Goal: Task Accomplishment & Management: Complete application form

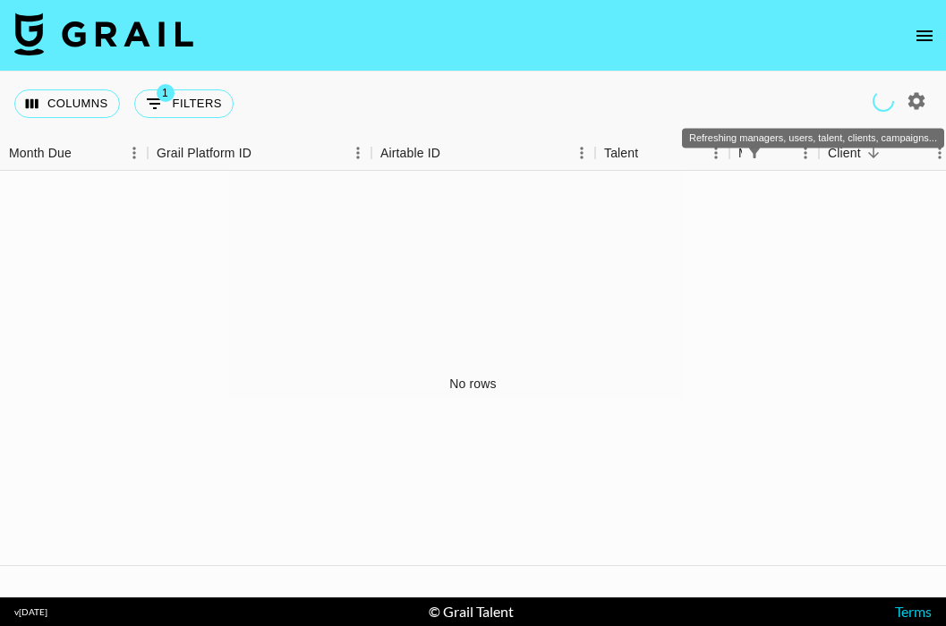
click at [878, 102] on icon "Refreshing managers, users, talent, clients, campaigns..." at bounding box center [882, 100] width 21 height 21
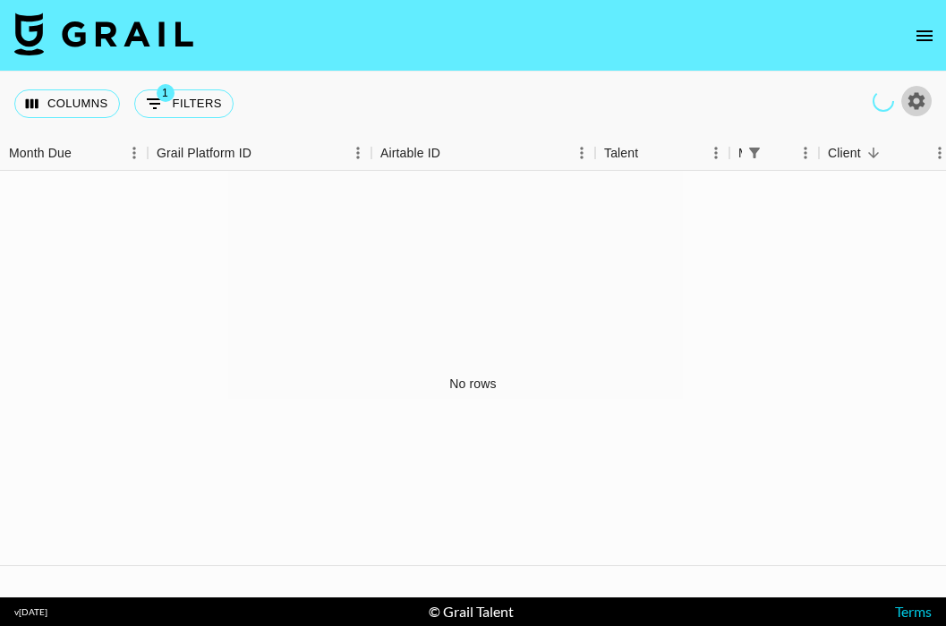
click at [914, 100] on icon "button" at bounding box center [915, 100] width 21 height 21
select select "[DATE]"
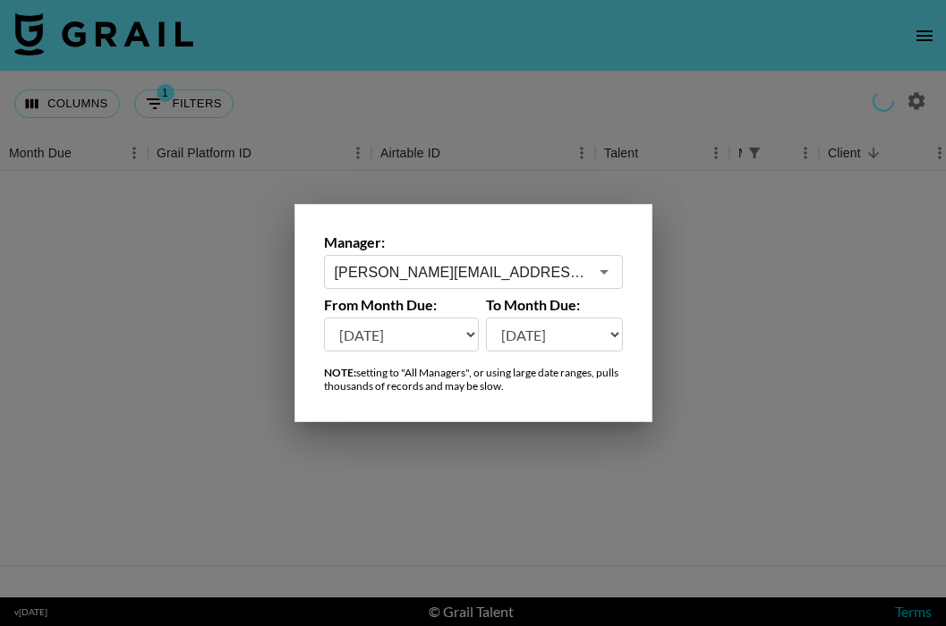
click at [573, 268] on input "[PERSON_NAME][EMAIL_ADDRESS][PERSON_NAME][DOMAIN_NAME]" at bounding box center [461, 272] width 253 height 21
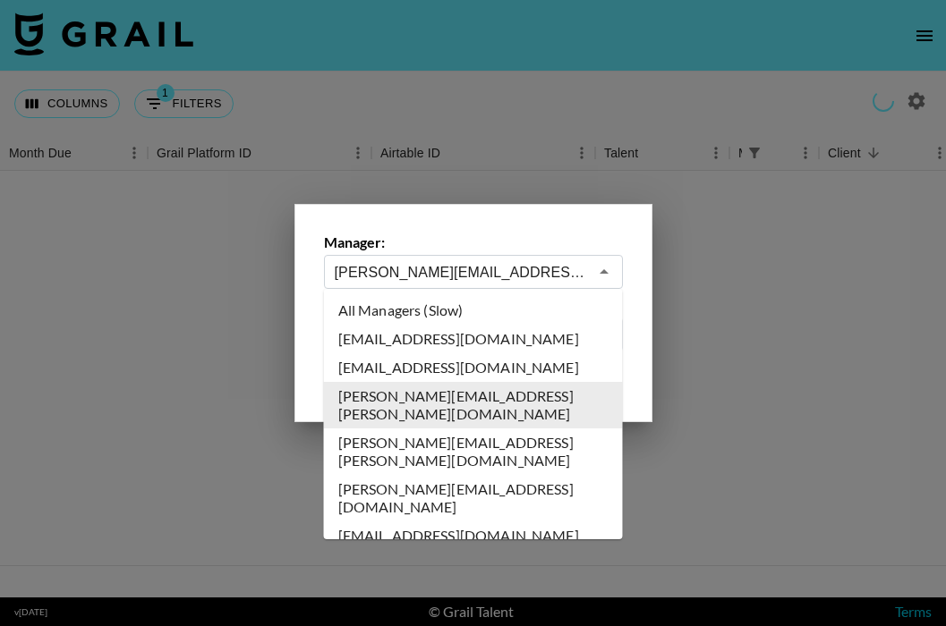
click at [603, 270] on icon "Close" at bounding box center [603, 271] width 9 height 4
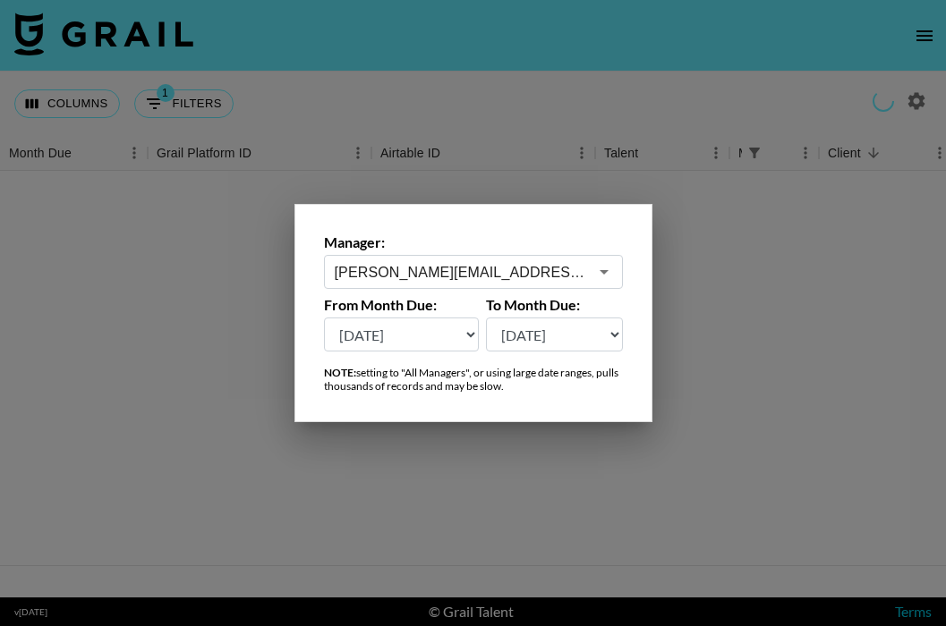
click at [729, 293] on div at bounding box center [473, 313] width 946 height 626
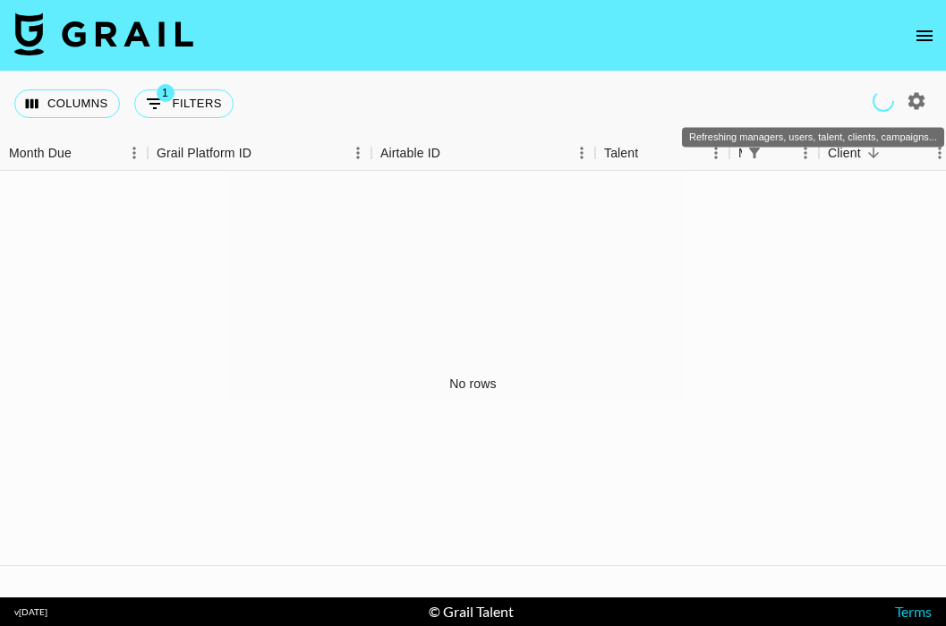
click at [885, 107] on icon "Refreshing managers, users, talent, clients, campaigns..." at bounding box center [882, 101] width 24 height 24
click at [876, 106] on icon "Refreshing managers, users, talent, clients, campaigns..." at bounding box center [882, 100] width 23 height 23
click at [876, 106] on icon "Refreshing managers, users, talent, clients, campaigns..." at bounding box center [882, 100] width 21 height 21
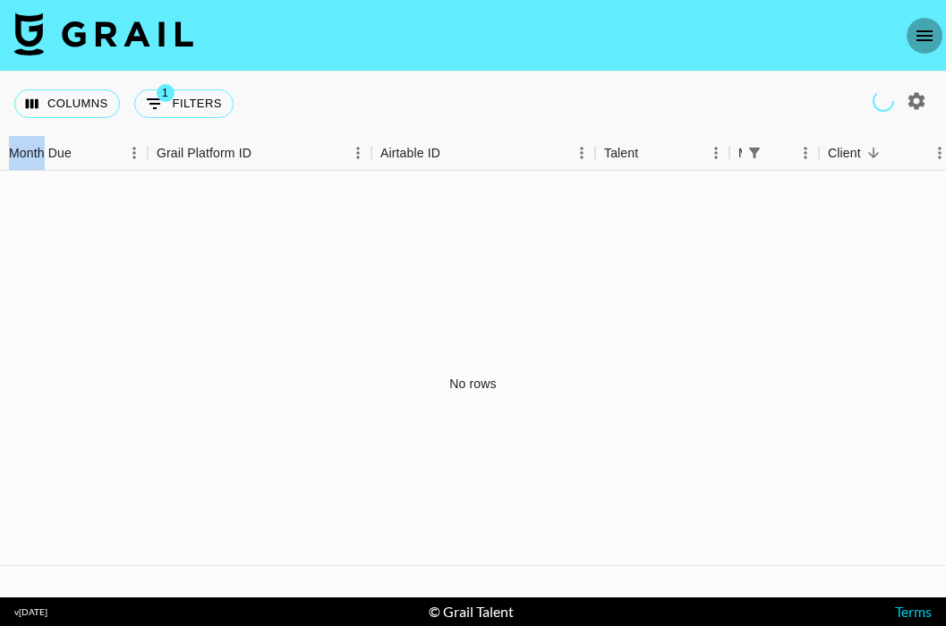
click at [915, 30] on icon "open drawer" at bounding box center [923, 35] width 21 height 21
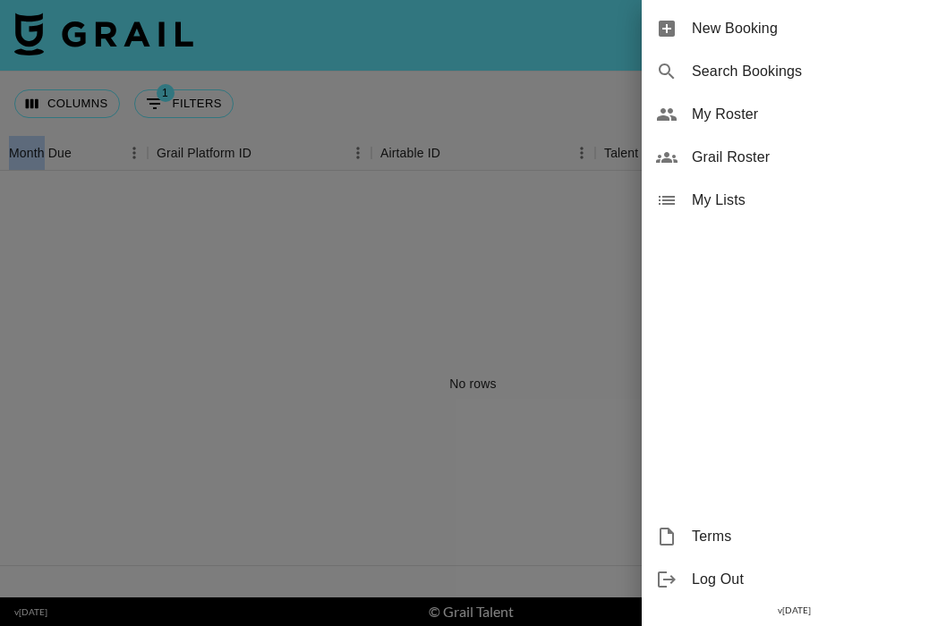
click at [726, 159] on span "Grail Roster" at bounding box center [812, 157] width 240 height 21
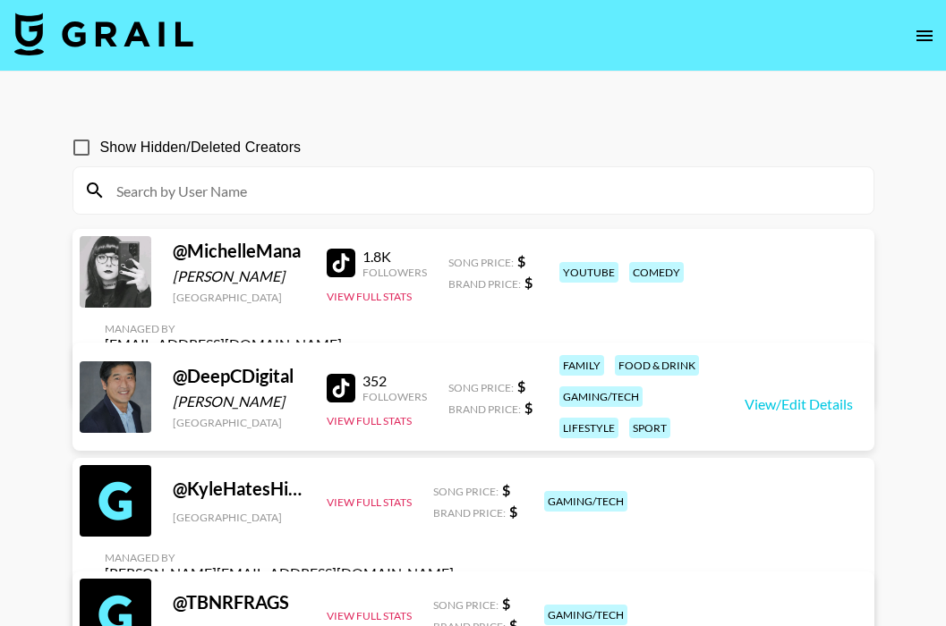
click at [929, 38] on icon "open drawer" at bounding box center [923, 35] width 21 height 21
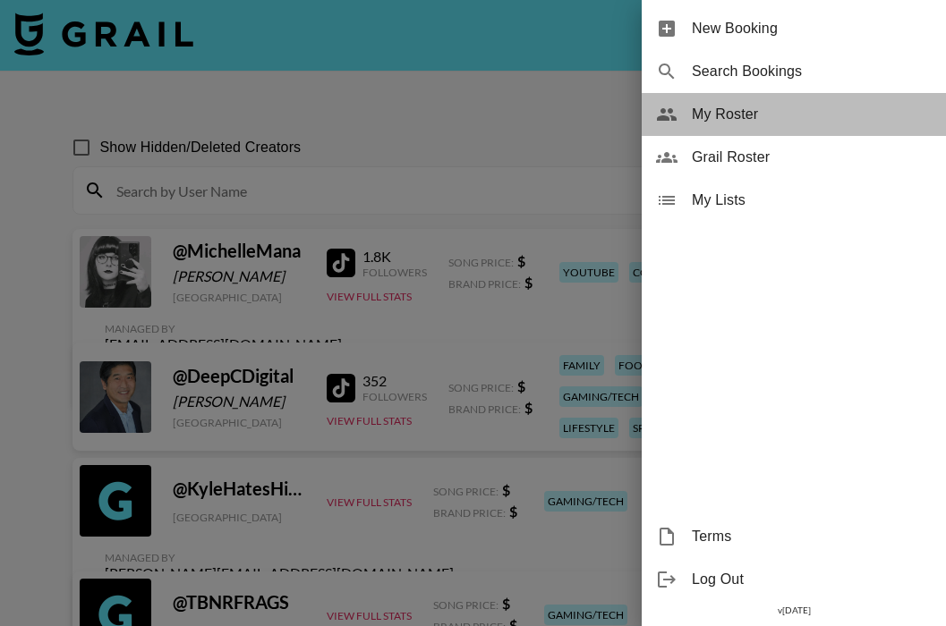
click at [758, 110] on span "My Roster" at bounding box center [812, 114] width 240 height 21
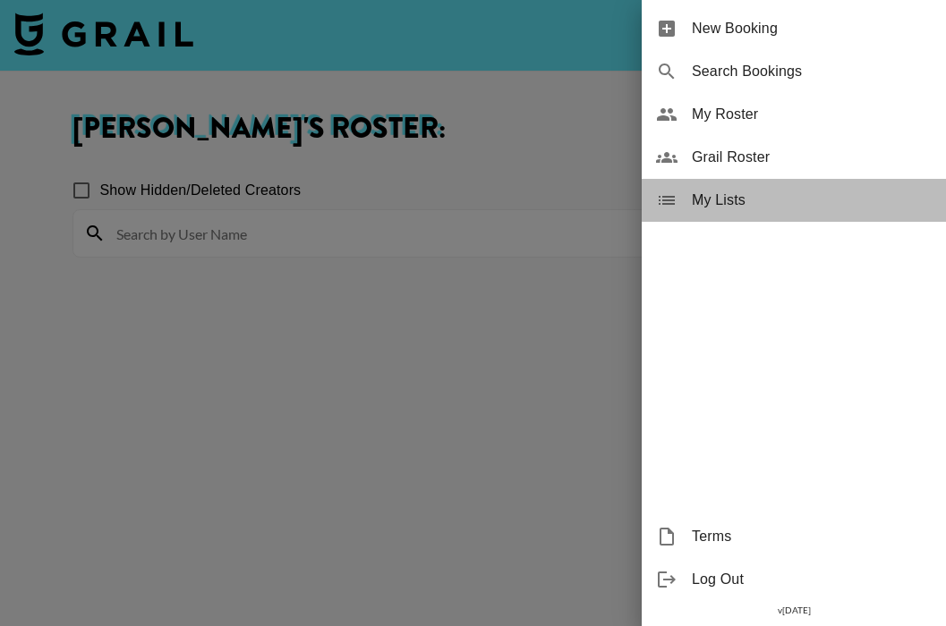
click at [708, 198] on span "My Lists" at bounding box center [812, 200] width 240 height 21
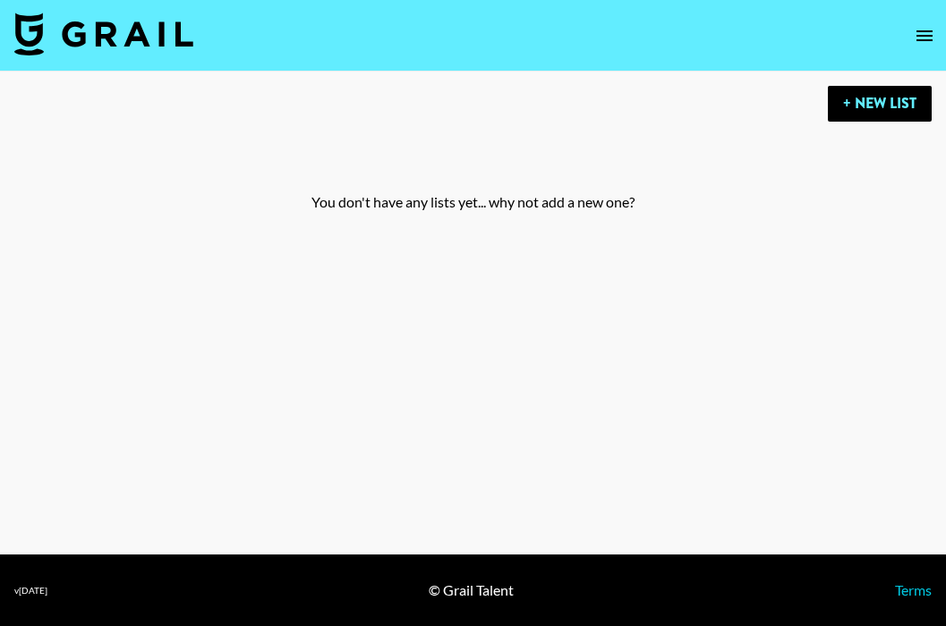
click at [933, 28] on icon "open drawer" at bounding box center [923, 35] width 21 height 21
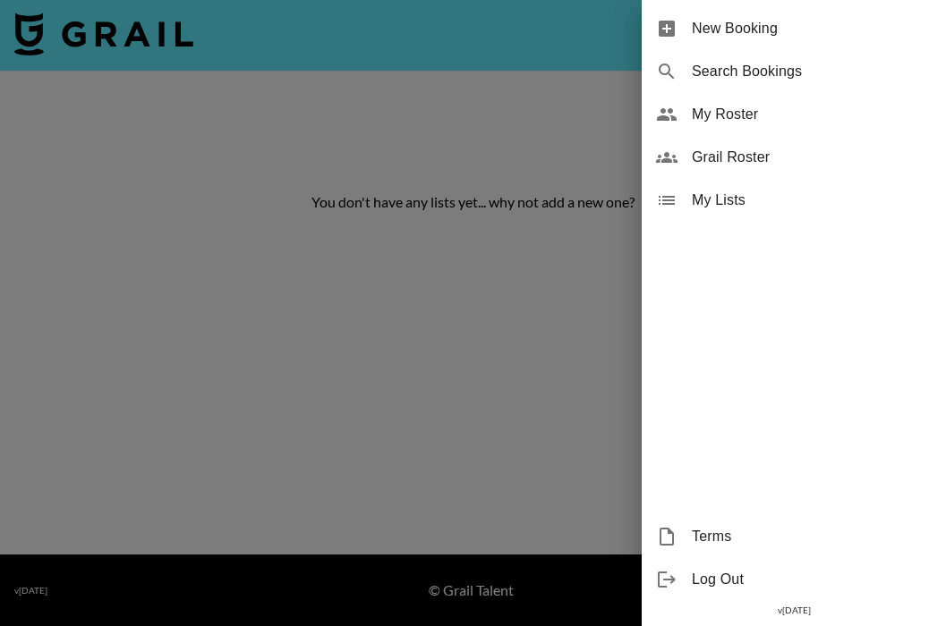
click at [749, 72] on span "Search Bookings" at bounding box center [812, 71] width 240 height 21
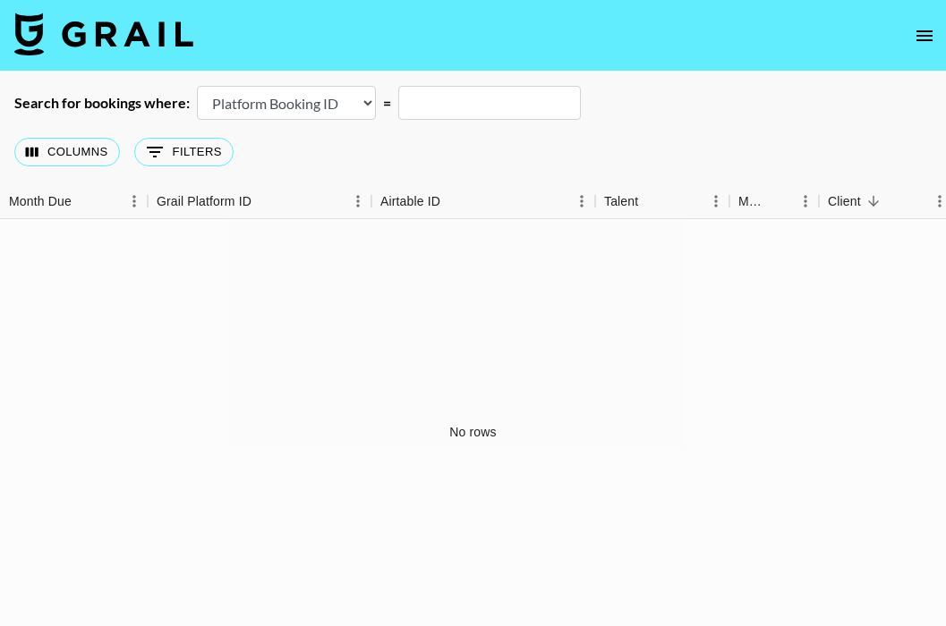
click at [361, 105] on select "Airtable Booking ID Platform Booking ID Platform Campaign ID" at bounding box center [286, 103] width 179 height 34
click at [197, 86] on select "Airtable Booking ID Platform Booking ID Platform Campaign ID" at bounding box center [286, 103] width 179 height 34
click at [366, 104] on select "Airtable Booking ID Platform Booking ID Platform Campaign ID" at bounding box center [286, 103] width 179 height 34
click at [197, 86] on select "Airtable Booking ID Platform Booking ID Platform Campaign ID" at bounding box center [286, 103] width 179 height 34
click at [373, 106] on select "Airtable Booking ID Platform Booking ID Platform Campaign ID" at bounding box center [286, 103] width 179 height 34
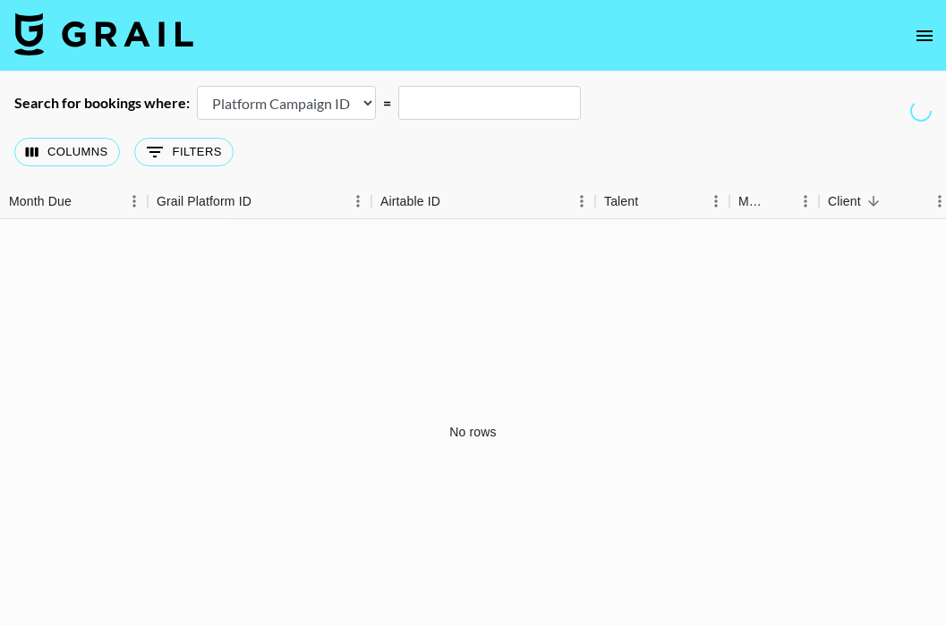
click at [197, 86] on select "Airtable Booking ID Platform Booking ID Platform Campaign ID" at bounding box center [286, 103] width 179 height 34
click at [365, 101] on select "Airtable Booking ID Platform Booking ID Platform Campaign ID" at bounding box center [286, 103] width 179 height 34
select select "id"
click at [197, 86] on select "Airtable Booking ID Platform Booking ID Platform Campaign ID" at bounding box center [286, 103] width 179 height 34
click at [922, 34] on icon "open drawer" at bounding box center [923, 35] width 21 height 21
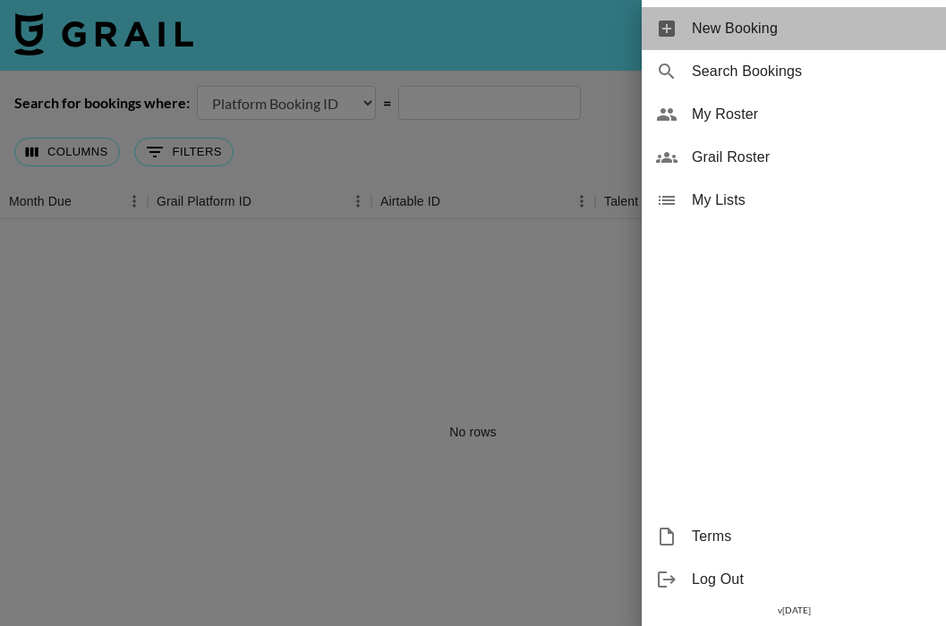
click at [757, 35] on span "New Booking" at bounding box center [812, 28] width 240 height 21
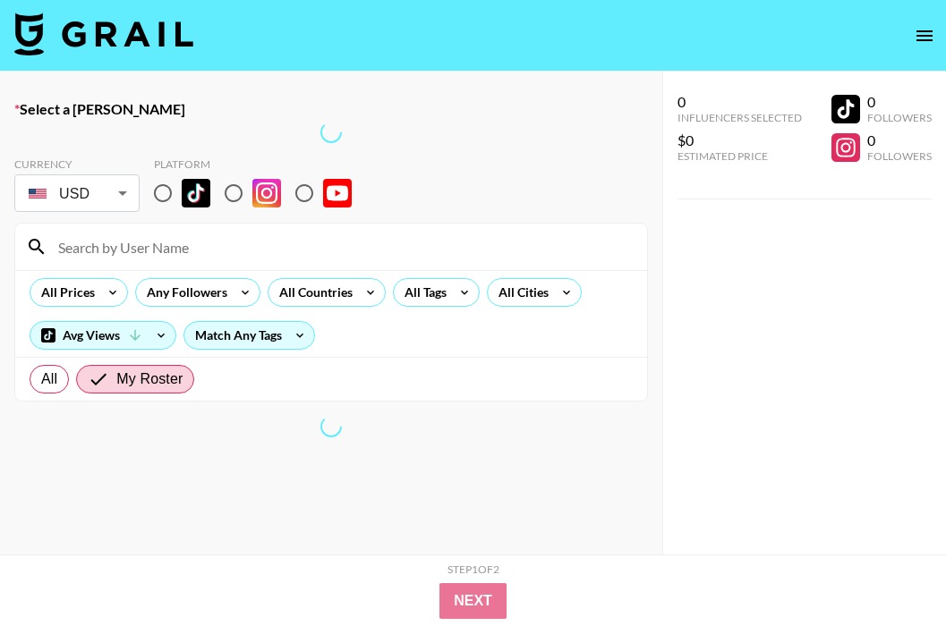
click at [666, 26] on nav at bounding box center [473, 36] width 946 height 72
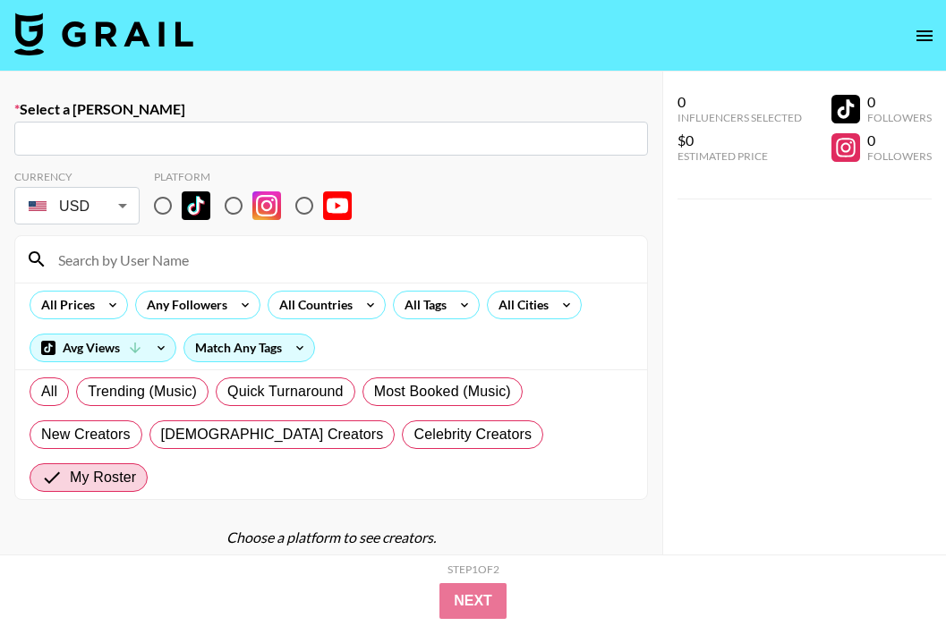
click at [101, 39] on img at bounding box center [103, 34] width 179 height 43
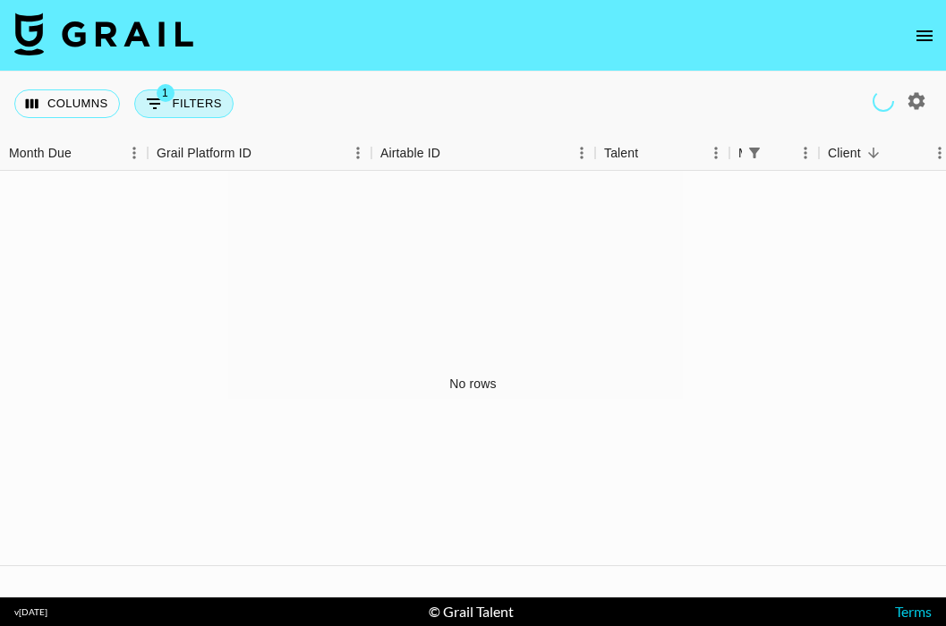
click at [208, 97] on button "1 Filters" at bounding box center [183, 103] width 99 height 29
select select "managerIds"
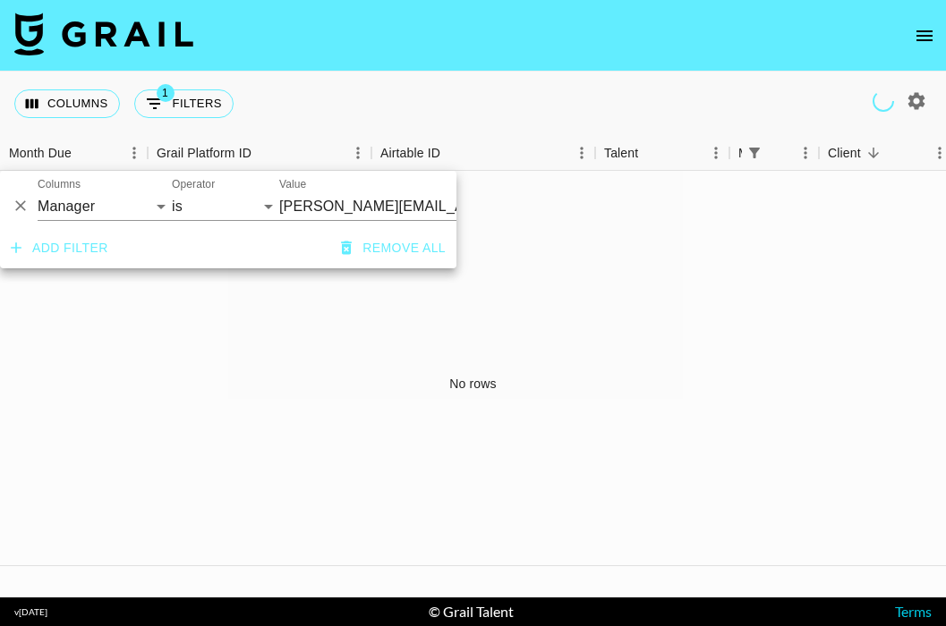
click at [549, 196] on div "No rows" at bounding box center [473, 384] width 946 height 427
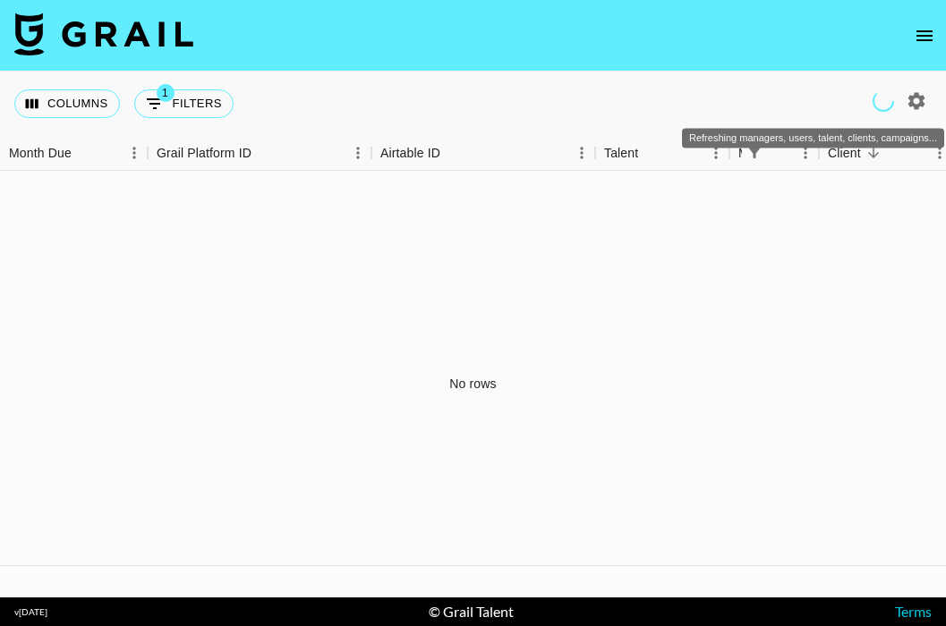
click at [884, 100] on icon "Refreshing managers, users, talent, clients, campaigns..." at bounding box center [882, 100] width 21 height 21
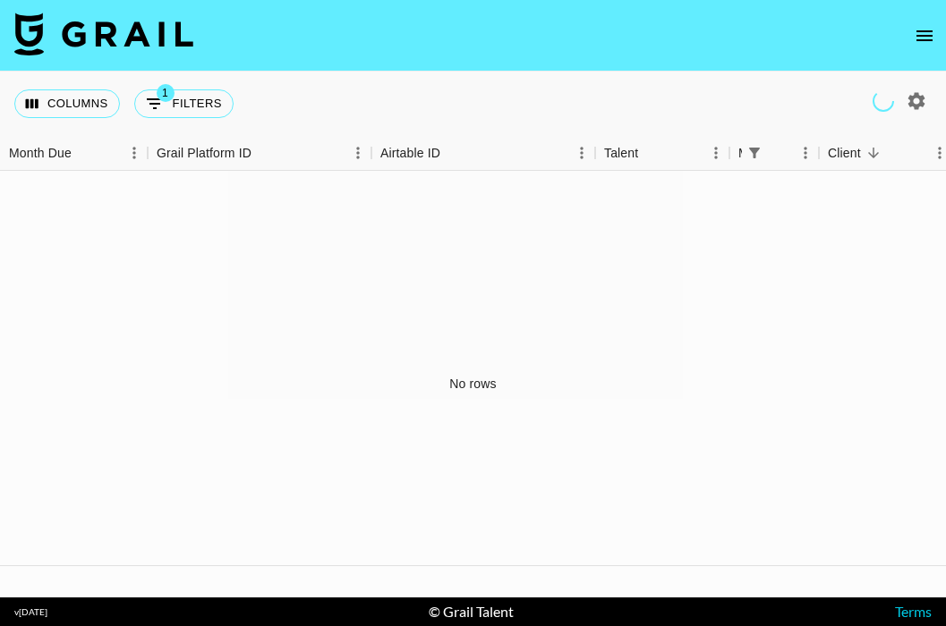
click at [918, 98] on icon "button" at bounding box center [915, 100] width 21 height 21
select select "[DATE]"
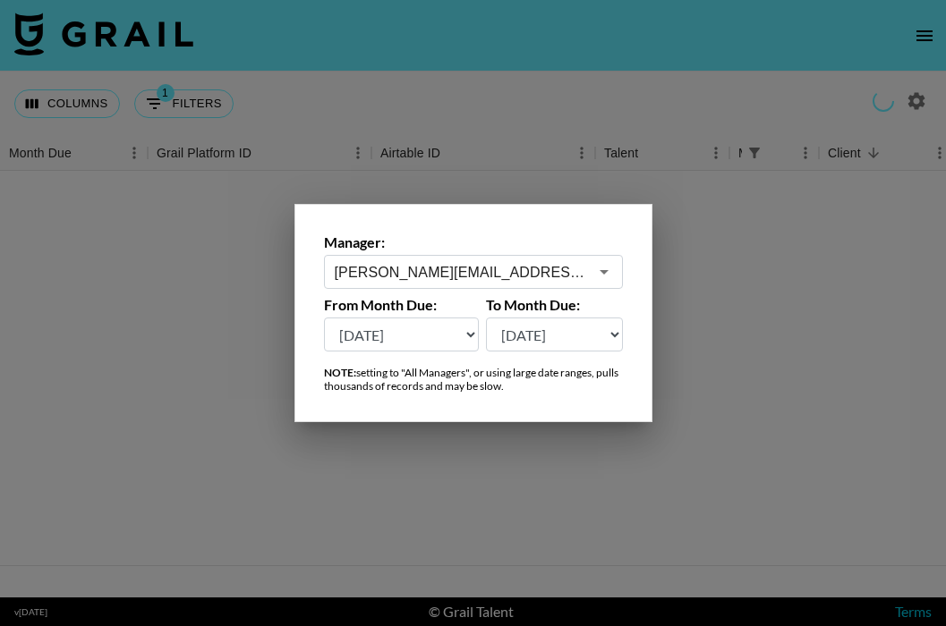
click at [506, 276] on input "[PERSON_NAME][EMAIL_ADDRESS][PERSON_NAME][DOMAIN_NAME]" at bounding box center [461, 272] width 253 height 21
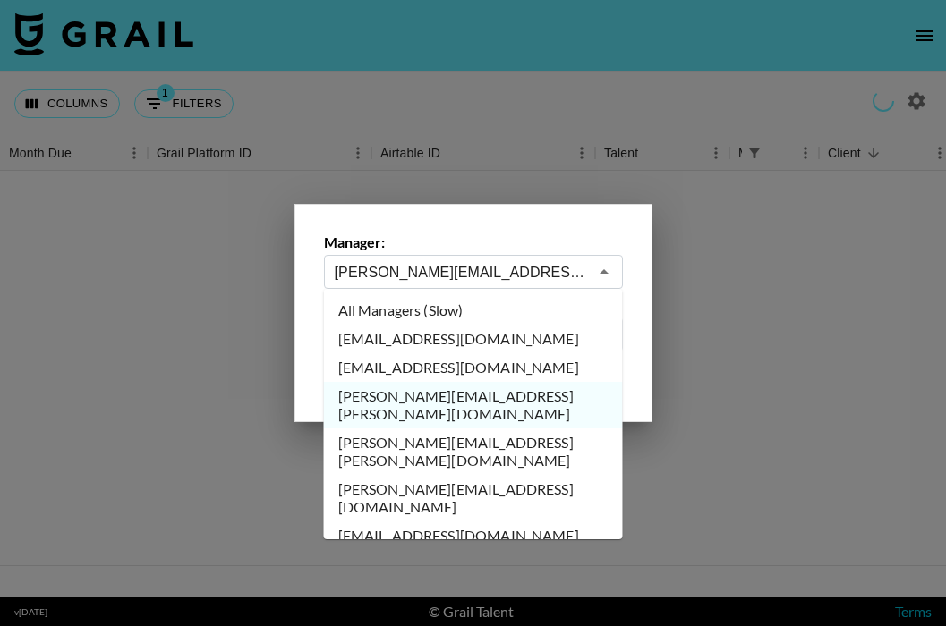
click at [489, 342] on li "[EMAIL_ADDRESS][DOMAIN_NAME]" at bounding box center [473, 339] width 299 height 29
type input "[EMAIL_ADDRESS][DOMAIN_NAME]"
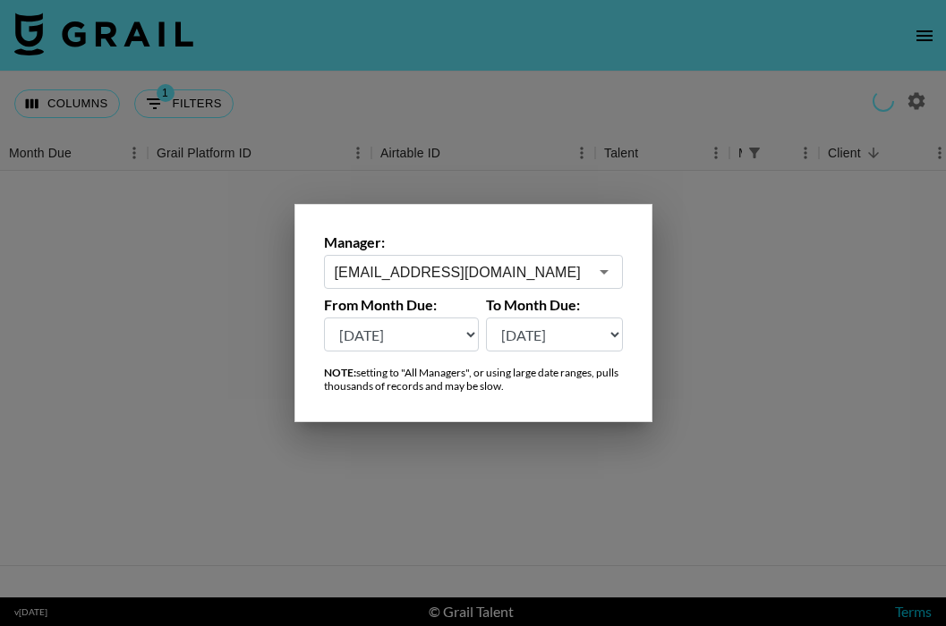
click at [771, 267] on div at bounding box center [473, 313] width 946 height 626
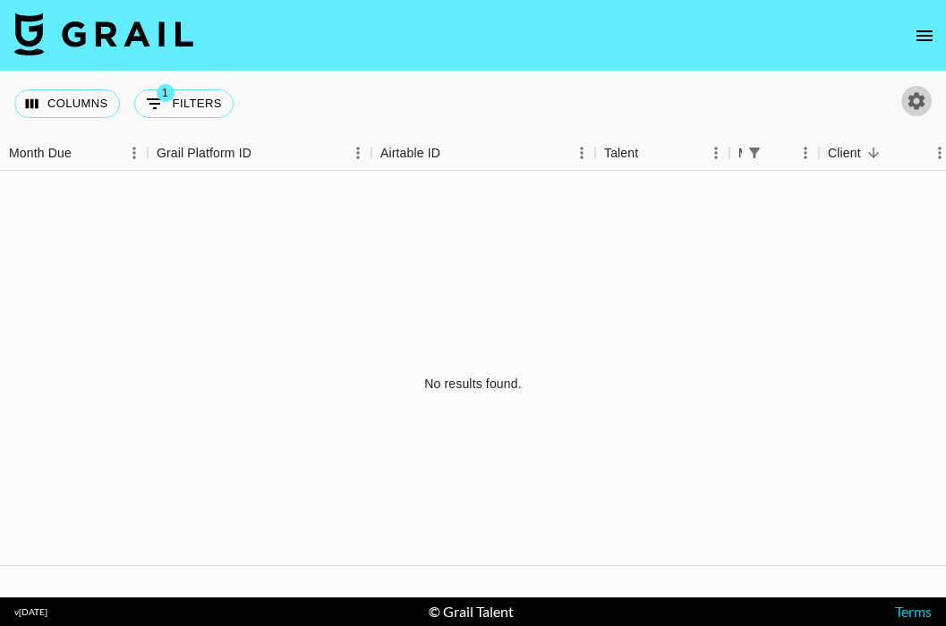
click at [909, 102] on icon "button" at bounding box center [916, 100] width 17 height 17
select select "[DATE]"
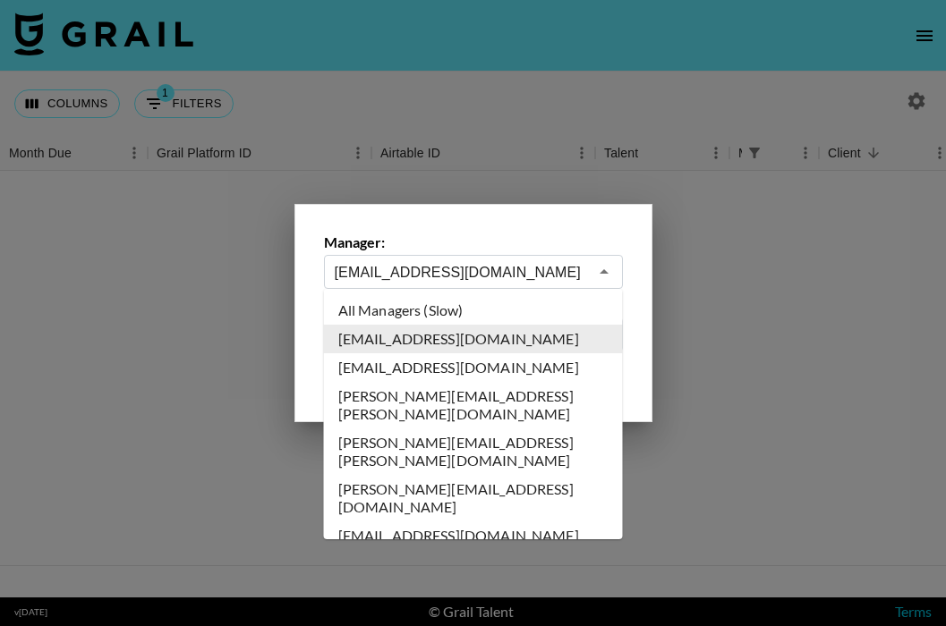
click at [551, 276] on input "[EMAIL_ADDRESS][DOMAIN_NAME]" at bounding box center [461, 272] width 253 height 21
click at [529, 366] on li "[EMAIL_ADDRESS][DOMAIN_NAME]" at bounding box center [473, 367] width 299 height 29
type input "[EMAIL_ADDRESS][DOMAIN_NAME]"
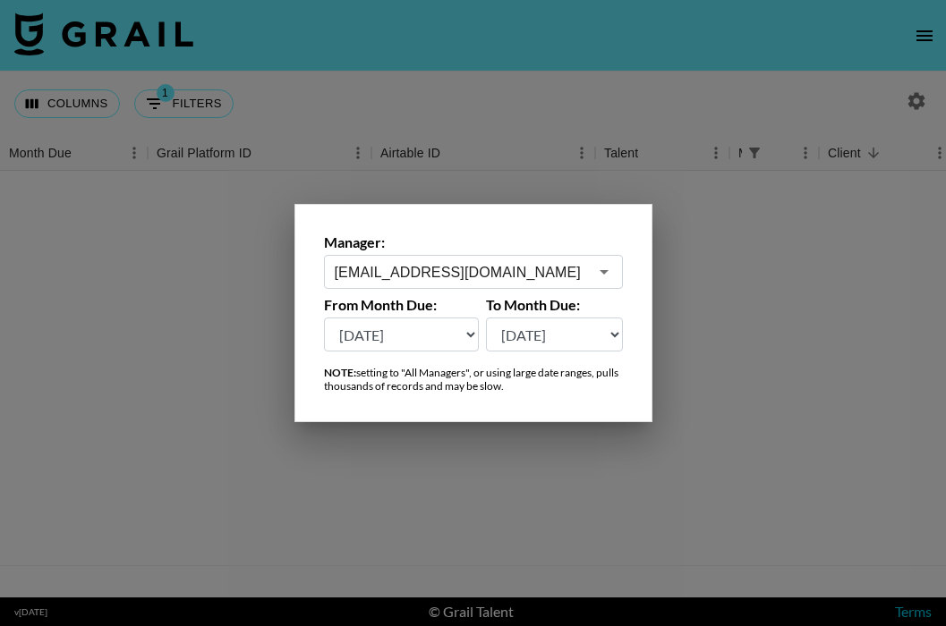
click at [733, 334] on div at bounding box center [473, 313] width 946 height 626
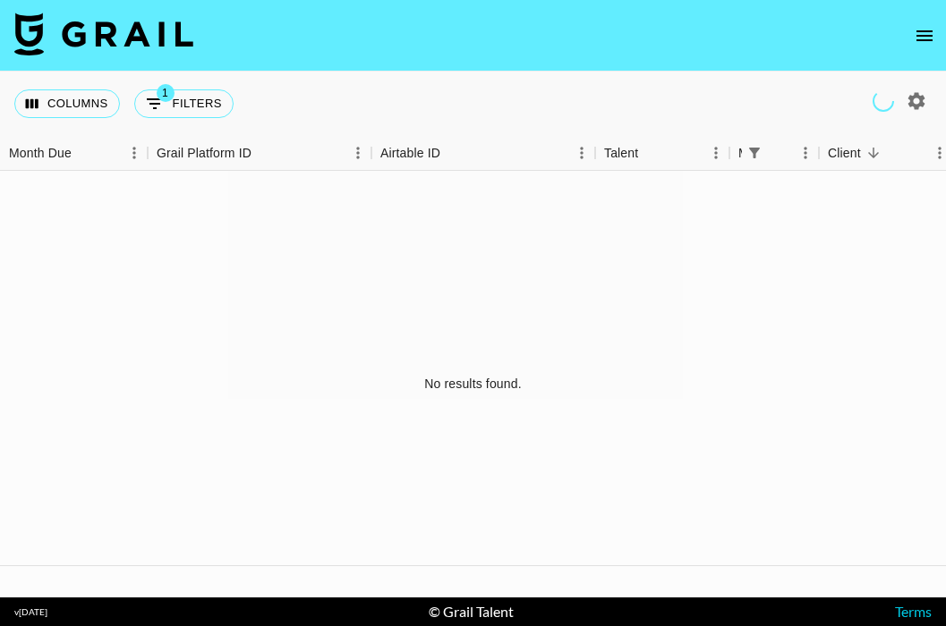
click at [733, 334] on div "No results found." at bounding box center [473, 384] width 946 height 427
click at [915, 100] on icon "button" at bounding box center [915, 100] width 21 height 21
select select "[DATE]"
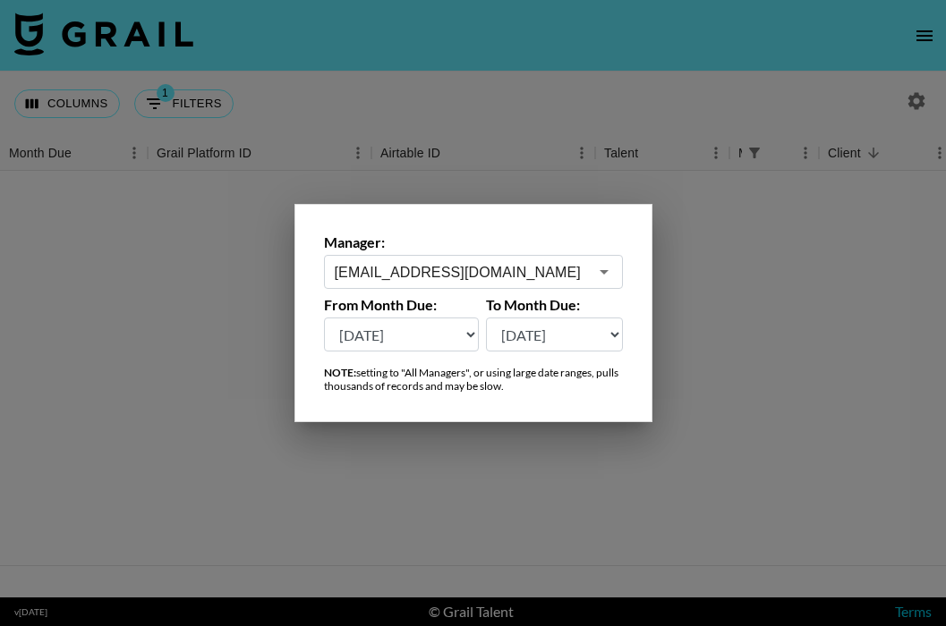
click at [580, 273] on input "[EMAIL_ADDRESS][DOMAIN_NAME]" at bounding box center [461, 272] width 253 height 21
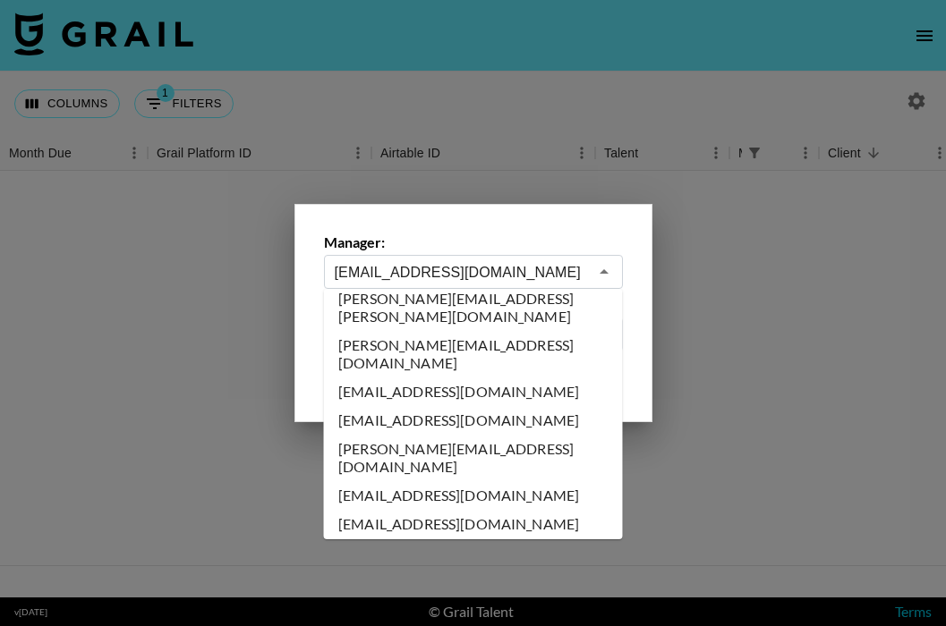
scroll to position [158, 0]
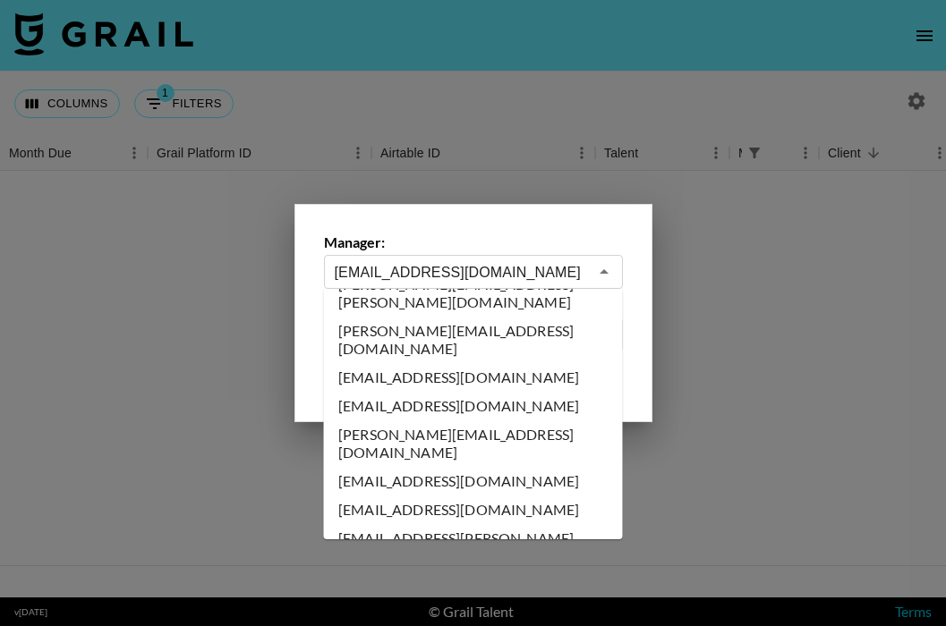
click at [463, 420] on li "[PERSON_NAME][EMAIL_ADDRESS][DOMAIN_NAME]" at bounding box center [473, 443] width 299 height 47
type input "[PERSON_NAME][EMAIL_ADDRESS][DOMAIN_NAME]"
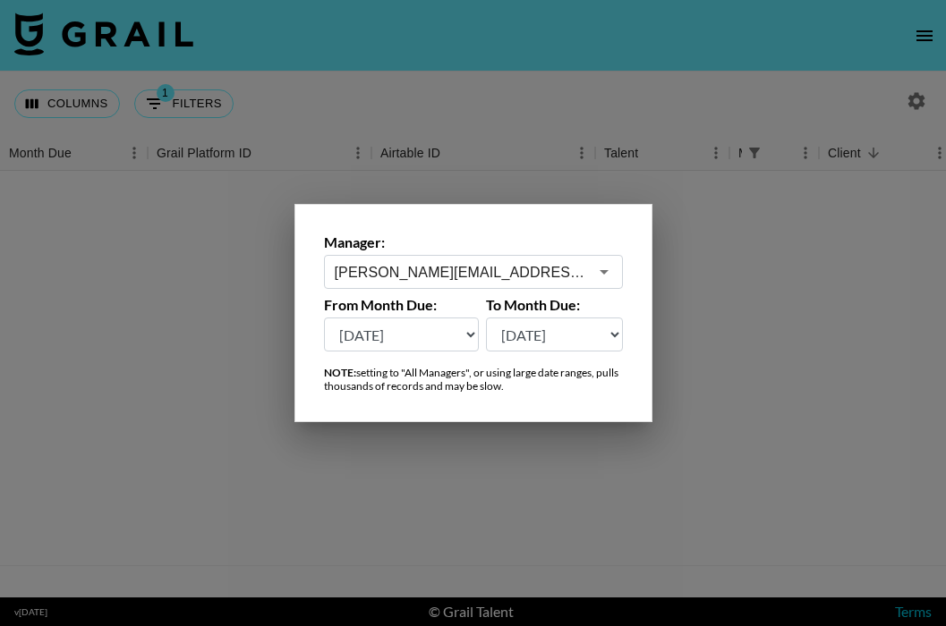
click at [774, 352] on div at bounding box center [473, 313] width 946 height 626
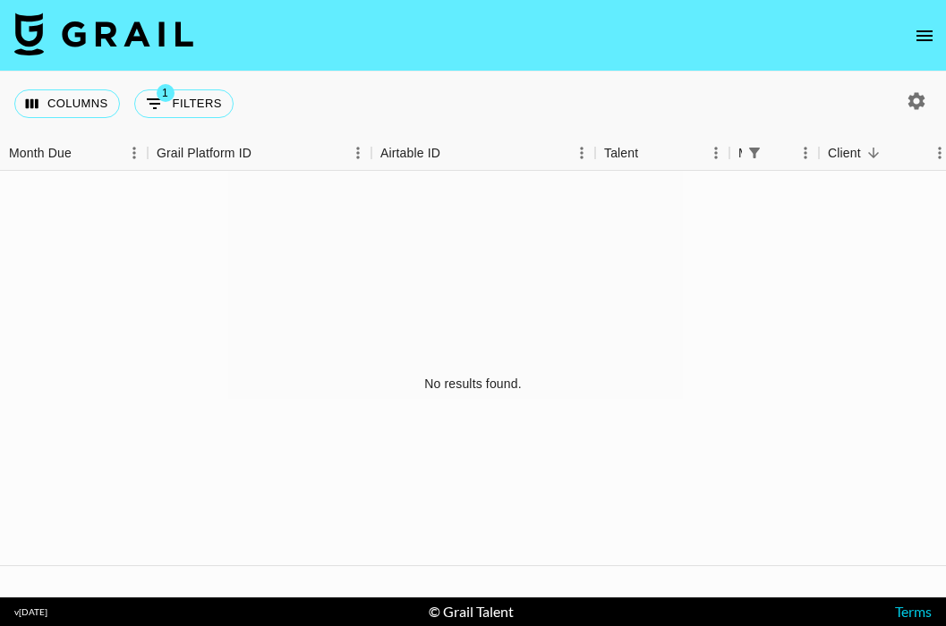
click at [921, 97] on icon "button" at bounding box center [916, 100] width 17 height 17
select select "[DATE]"
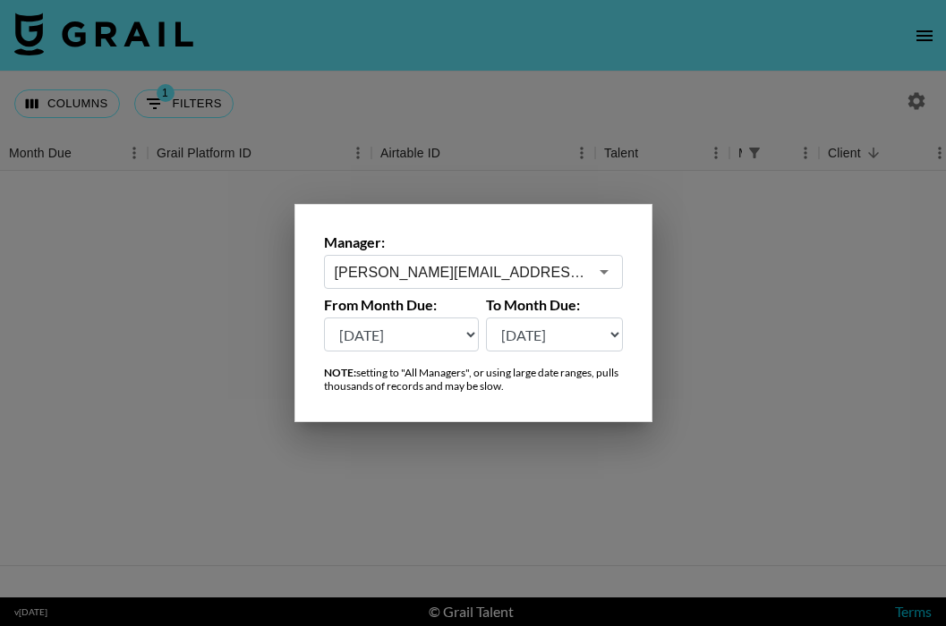
click at [542, 276] on input "[PERSON_NAME][EMAIL_ADDRESS][DOMAIN_NAME]" at bounding box center [461, 272] width 253 height 21
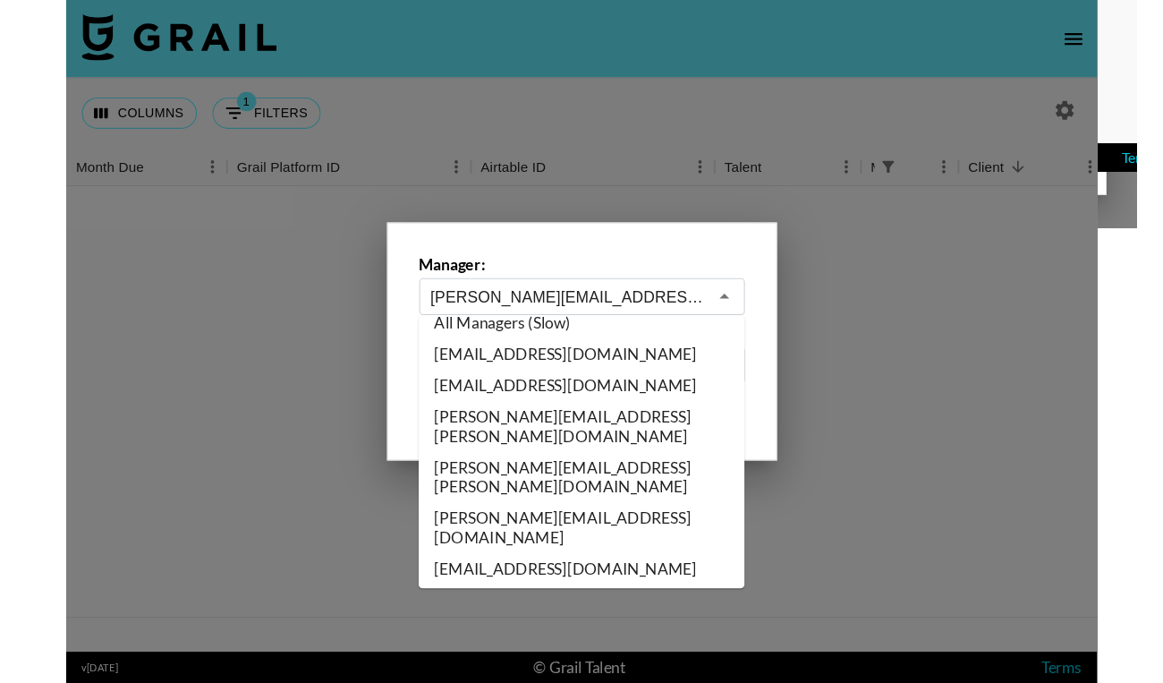
scroll to position [0, 0]
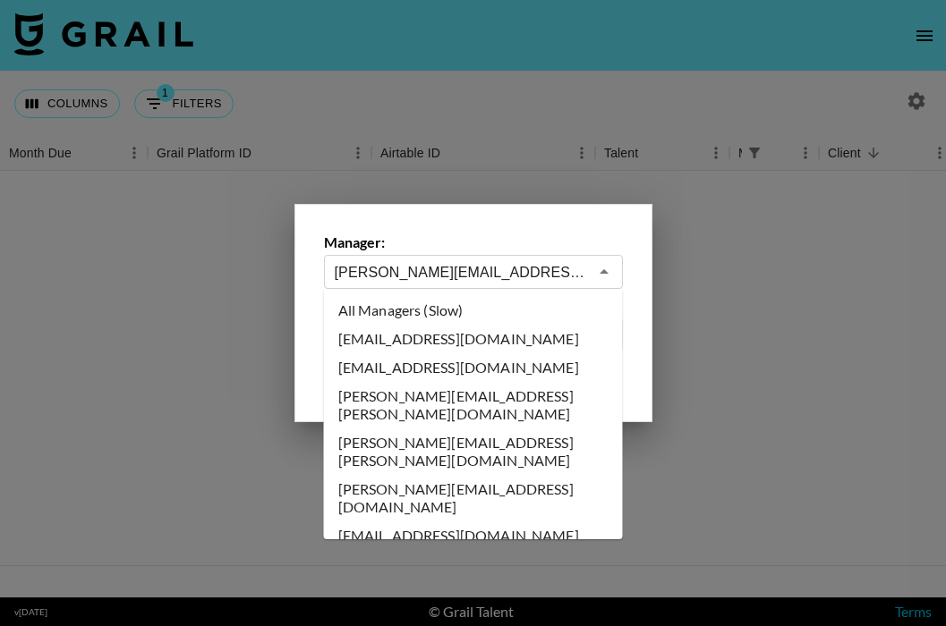
click at [507, 393] on li "[PERSON_NAME][EMAIL_ADDRESS][PERSON_NAME][DOMAIN_NAME]" at bounding box center [473, 405] width 299 height 47
type input "[PERSON_NAME][EMAIL_ADDRESS][PERSON_NAME][DOMAIN_NAME]"
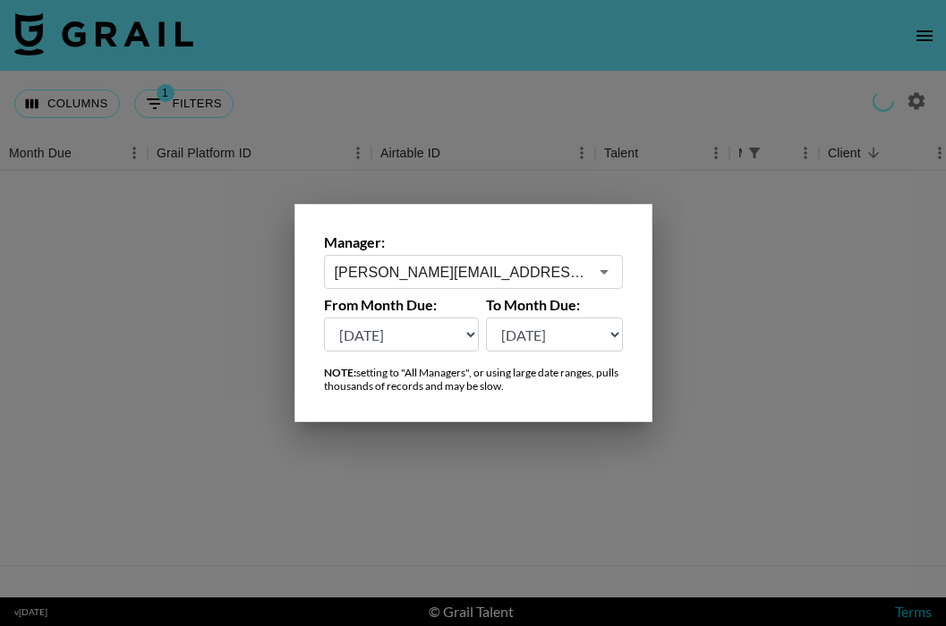
click at [729, 309] on div at bounding box center [473, 313] width 946 height 626
